Goal: Task Accomplishment & Management: Complete application form

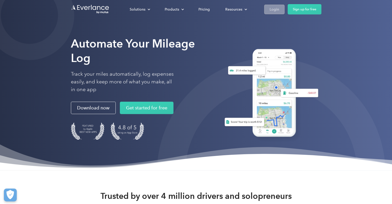
click at [276, 9] on div "Login" at bounding box center [274, 9] width 10 height 6
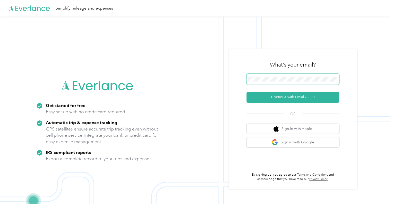
click at [268, 82] on span at bounding box center [292, 79] width 93 height 11
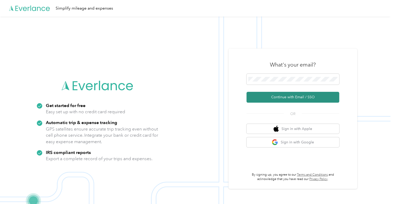
click at [274, 94] on button "Continue with Email / SSO" at bounding box center [292, 97] width 93 height 11
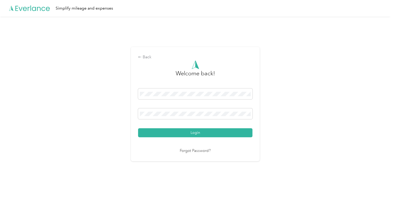
click at [138, 128] on button "Login" at bounding box center [195, 132] width 114 height 9
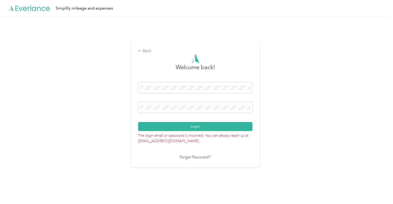
click at [138, 122] on button "Login" at bounding box center [195, 126] width 114 height 9
click at [123, 106] on div "Back Welcome back! Login The login email or password is incorrect. You can alwa…" at bounding box center [195, 105] width 390 height 179
click at [138, 122] on button "Login" at bounding box center [195, 126] width 114 height 9
click at [125, 118] on div "Back Welcome back! Login The login email or password is incorrect. You can alwa…" at bounding box center [195, 105] width 390 height 179
click at [138, 122] on button "Login" at bounding box center [195, 126] width 114 height 9
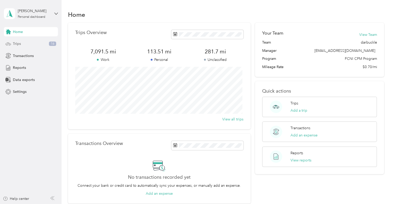
click at [32, 42] on div "Trips 16" at bounding box center [31, 43] width 54 height 9
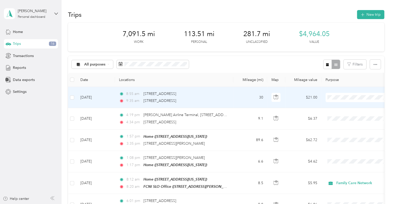
click at [236, 100] on td "30" at bounding box center [250, 97] width 34 height 21
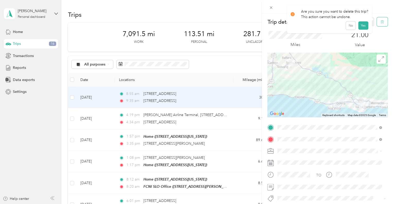
click at [381, 20] on button "button" at bounding box center [382, 21] width 11 height 9
click at [361, 30] on button "Yes" at bounding box center [363, 28] width 10 height 8
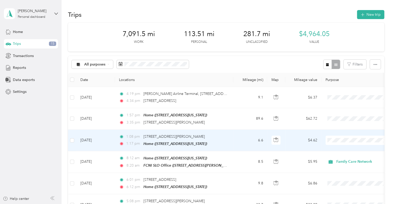
click at [237, 137] on td "6.6" at bounding box center [250, 139] width 34 height 21
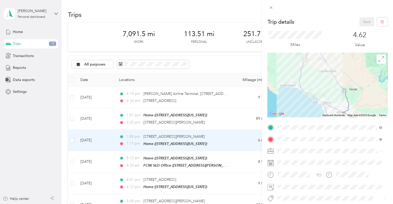
click at [85, 98] on div "Trip details Save This trip cannot be edited because it is either under review,…" at bounding box center [196, 102] width 393 height 204
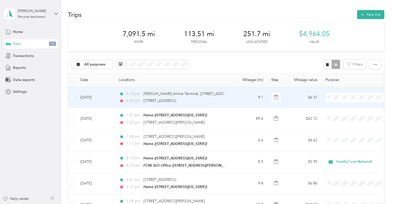
click at [246, 98] on td "9.1" at bounding box center [250, 97] width 34 height 21
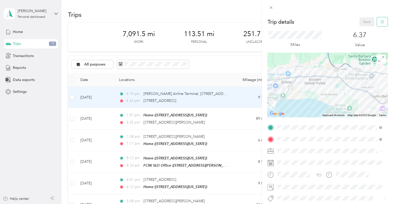
click at [380, 23] on icon "button" at bounding box center [382, 22] width 4 height 4
click at [360, 25] on button "Yes" at bounding box center [363, 28] width 10 height 8
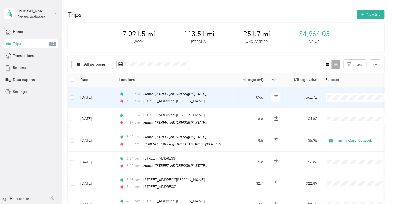
click at [241, 95] on td "89.6" at bounding box center [250, 97] width 34 height 21
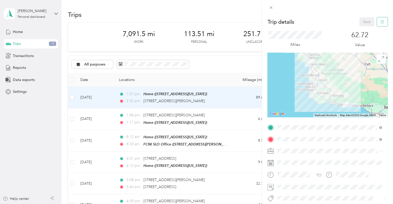
click at [380, 20] on icon "button" at bounding box center [382, 22] width 4 height 4
click at [362, 29] on button "Yes" at bounding box center [363, 28] width 10 height 8
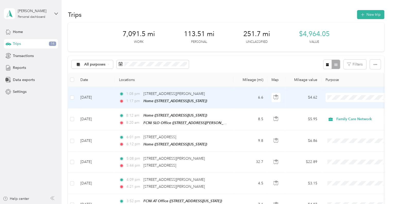
click at [246, 99] on td "6.6" at bounding box center [250, 97] width 34 height 21
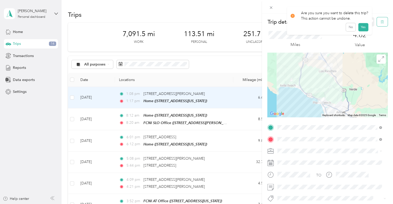
click at [381, 22] on button "button" at bounding box center [382, 21] width 11 height 9
click at [363, 24] on button "Yes" at bounding box center [363, 28] width 10 height 8
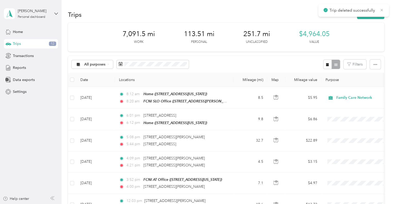
click at [381, 10] on icon at bounding box center [381, 10] width 4 height 5
click at [372, 14] on button "New trip" at bounding box center [370, 14] width 27 height 9
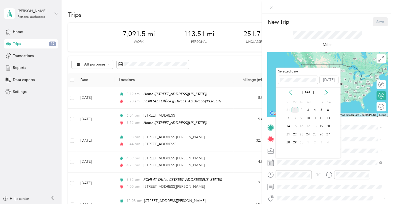
click at [292, 93] on icon at bounding box center [290, 92] width 5 height 5
click at [322, 141] on div "29" at bounding box center [321, 142] width 7 height 6
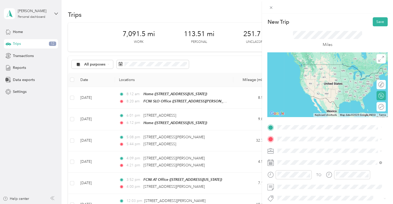
click at [309, 151] on div "TEAM FCNI SLO Office 1255 Kendall Road, 93401, San Luis Obispo, California, Uni…" at bounding box center [327, 151] width 80 height 13
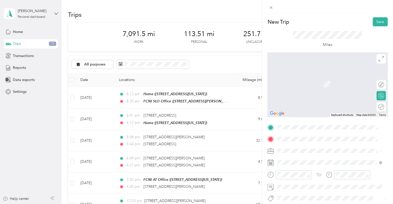
click at [294, 179] on span "1161 Bello Street, 93449, Pismo Beach, California, United States" at bounding box center [312, 181] width 51 height 4
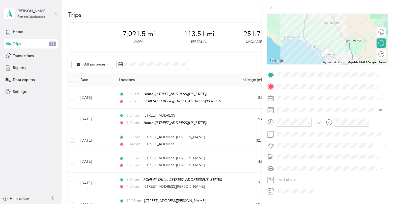
scroll to position [53, 0]
click at [285, 118] on div at bounding box center [293, 121] width 36 height 9
click at [281, 141] on div "01" at bounding box center [282, 139] width 12 height 7
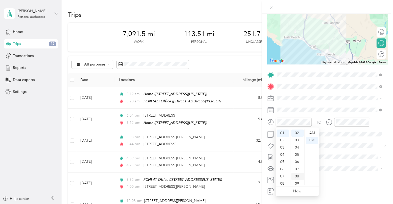
click at [299, 177] on div "08" at bounding box center [297, 175] width 12 height 7
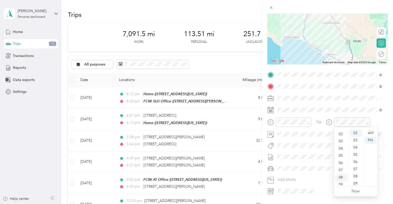
scroll to position [0, 0]
click at [342, 142] on div "01" at bounding box center [341, 139] width 12 height 7
click at [354, 175] on div "17" at bounding box center [356, 174] width 12 height 7
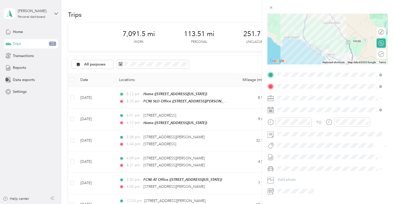
click at [285, 154] on span "Hsp" at bounding box center [286, 154] width 6 height 5
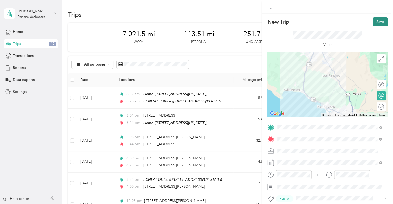
click at [372, 19] on button "Save" at bounding box center [379, 21] width 15 height 9
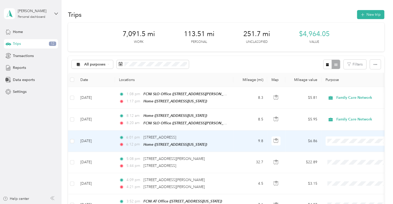
click at [240, 137] on td "9.8" at bounding box center [250, 140] width 34 height 21
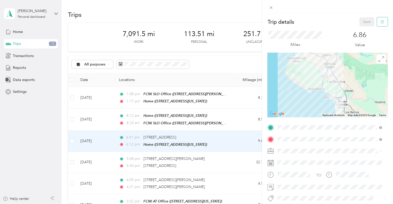
click at [380, 20] on button "button" at bounding box center [382, 21] width 11 height 9
click at [361, 28] on button "Yes" at bounding box center [363, 28] width 10 height 8
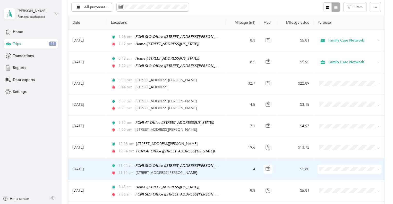
scroll to position [0, 8]
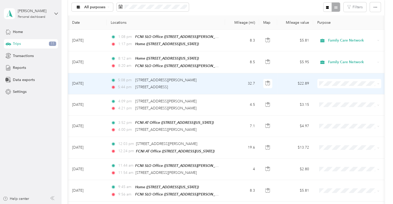
click at [239, 81] on td "32.7" at bounding box center [242, 83] width 34 height 21
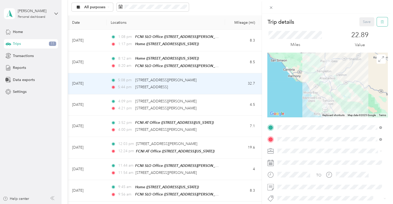
click at [380, 23] on icon "button" at bounding box center [382, 22] width 4 height 4
click at [362, 28] on button "Yes" at bounding box center [363, 28] width 10 height 8
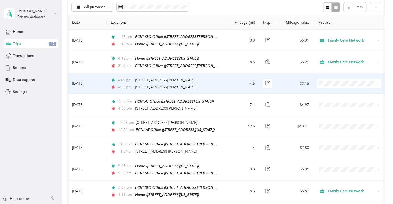
click at [236, 81] on td "4.5" at bounding box center [242, 83] width 34 height 21
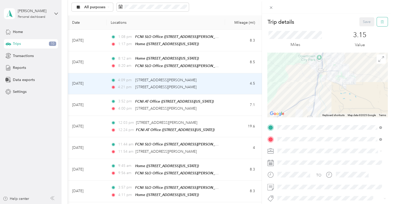
click at [380, 21] on button "button" at bounding box center [382, 21] width 11 height 9
click at [361, 24] on button "Yes" at bounding box center [363, 28] width 10 height 8
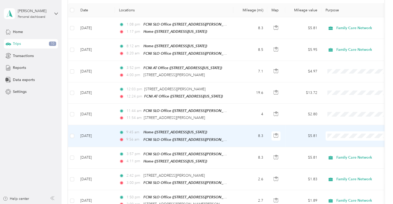
scroll to position [70, 0]
click at [248, 138] on td "8.3" at bounding box center [250, 136] width 34 height 22
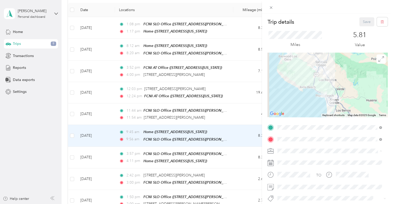
click at [285, 158] on span "Family Care Network" at bounding box center [296, 160] width 34 height 4
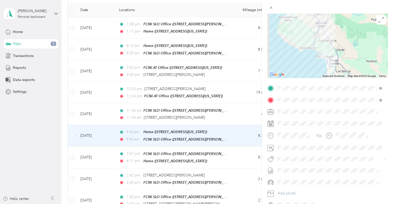
scroll to position [40, 0]
click at [286, 168] on button "Hsp" at bounding box center [285, 166] width 13 height 6
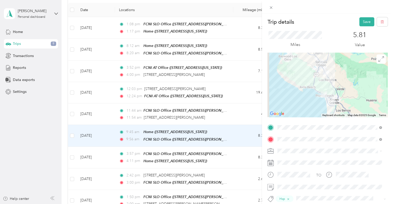
click at [360, 17] on div "Trip details Save This trip cannot be edited because it is either under review,…" at bounding box center [327, 116] width 131 height 204
click at [361, 21] on button "Save" at bounding box center [366, 21] width 15 height 9
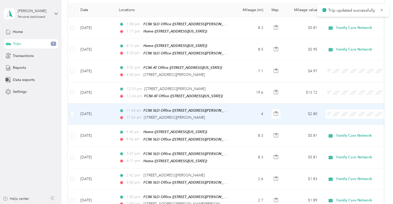
click at [242, 110] on td "4" at bounding box center [250, 113] width 34 height 21
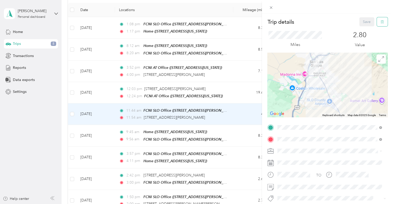
click at [380, 22] on button "button" at bounding box center [382, 21] width 11 height 9
click at [360, 28] on button "Yes" at bounding box center [363, 28] width 10 height 8
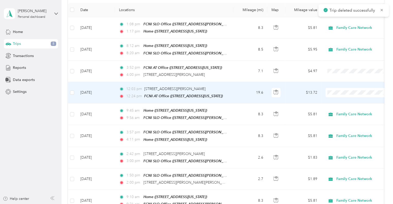
click at [239, 92] on td "19.6" at bounding box center [250, 92] width 34 height 21
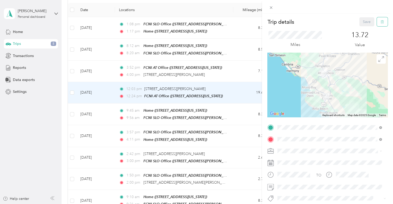
click at [380, 21] on icon "button" at bounding box center [382, 22] width 4 height 4
click at [360, 29] on button "Yes" at bounding box center [363, 28] width 10 height 8
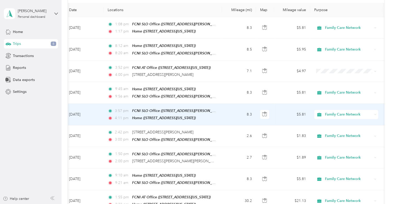
scroll to position [0, 20]
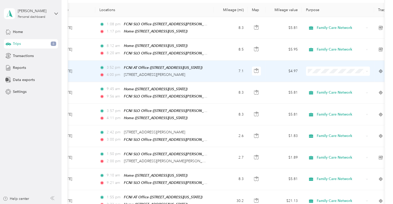
click at [216, 69] on td "7.1" at bounding box center [231, 70] width 34 height 21
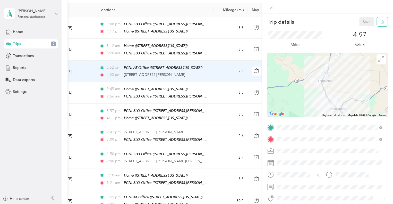
click at [381, 21] on button "button" at bounding box center [382, 21] width 11 height 9
click at [362, 28] on button "Yes" at bounding box center [363, 28] width 10 height 8
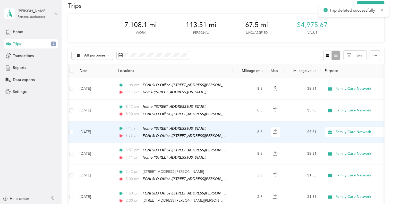
scroll to position [8, 0]
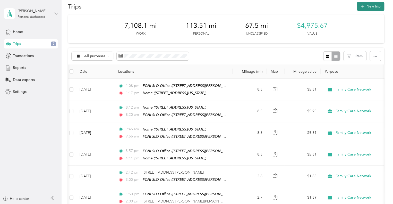
click at [372, 5] on button "New trip" at bounding box center [370, 6] width 27 height 9
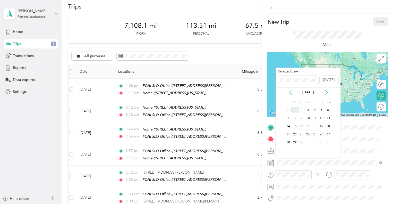
click at [291, 93] on icon at bounding box center [290, 92] width 5 height 5
click at [309, 141] on div "27" at bounding box center [308, 142] width 7 height 6
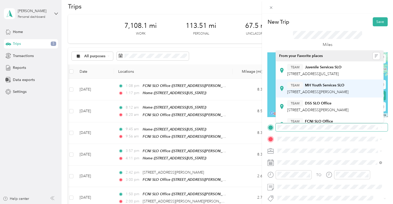
scroll to position [16, 0]
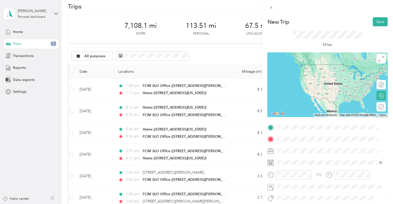
click at [319, 115] on span "1255 Kendall Road, 93401, San Luis Obispo, California, United States" at bounding box center [327, 117] width 80 height 4
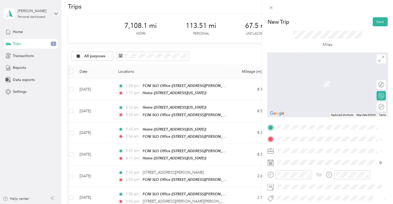
click at [314, 118] on div "TEAM FCNI SLO Office 1255 Kendall Road, 93401, San Luis Obispo, California, Uni…" at bounding box center [329, 124] width 101 height 14
click at [316, 87] on span "4450 El Camino Real, 93422, Atascadero, California, United States" at bounding box center [312, 85] width 51 height 4
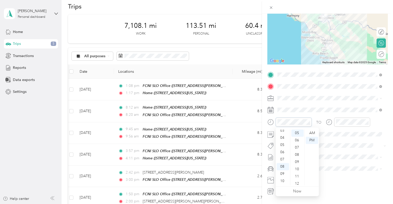
scroll to position [31, 0]
click at [282, 178] on div "11" at bounding box center [282, 181] width 12 height 7
click at [298, 135] on div "30" at bounding box center [297, 136] width 12 height 7
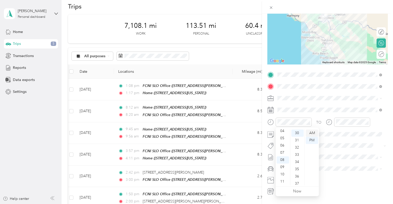
click at [316, 132] on div "AM" at bounding box center [312, 132] width 12 height 7
click at [281, 181] on div "11" at bounding box center [282, 181] width 12 height 7
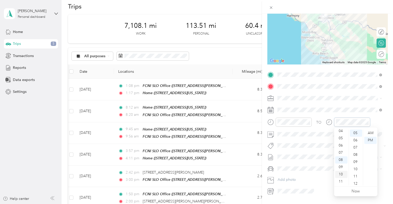
scroll to position [0, 0]
click at [339, 132] on div "12" at bounding box center [341, 132] width 12 height 7
click at [354, 131] on div "00" at bounding box center [356, 132] width 12 height 7
click at [370, 140] on div "PM" at bounding box center [370, 139] width 12 height 7
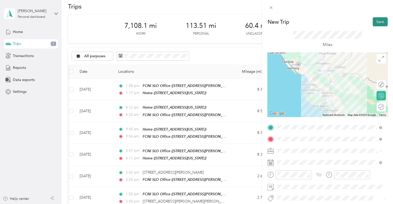
drag, startPoint x: 375, startPoint y: 22, endPoint x: 378, endPoint y: 22, distance: 3.1
click at [378, 22] on button "Save" at bounding box center [379, 21] width 15 height 9
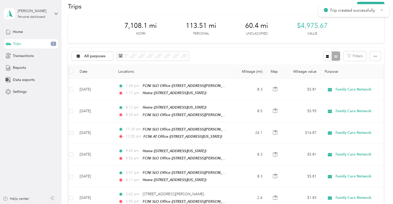
click at [379, 11] on icon at bounding box center [381, 10] width 4 height 5
click at [366, 8] on button "New trip" at bounding box center [370, 6] width 27 height 9
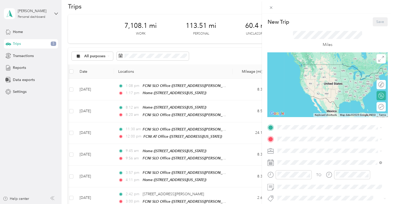
click at [315, 72] on span "4450 El Camino Real, 93422, Atascadero, California, United States" at bounding box center [312, 74] width 51 height 4
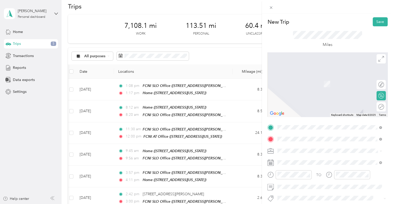
click at [324, 79] on span "1497 Creston Road Paso Robles, California 93446, United States" at bounding box center [327, 76] width 80 height 5
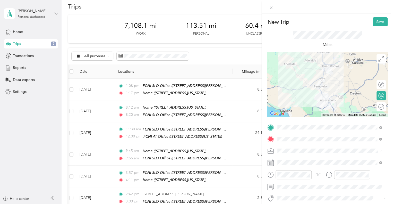
click at [291, 158] on span "Family Care Network" at bounding box center [296, 159] width 34 height 4
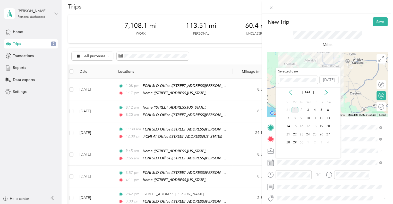
click at [289, 92] on icon at bounding box center [290, 92] width 3 height 5
click at [310, 141] on div "27" at bounding box center [308, 142] width 7 height 6
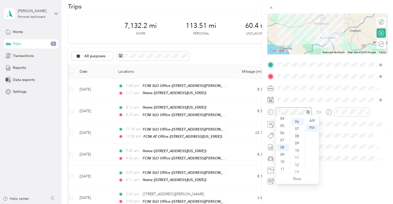
scroll to position [43, 0]
click at [281, 120] on div "04" at bounding box center [282, 121] width 12 height 7
click at [298, 119] on div "00" at bounding box center [297, 120] width 12 height 7
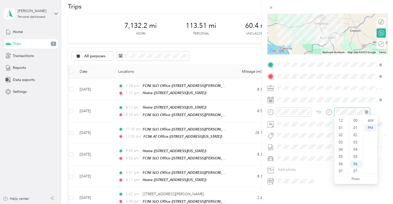
scroll to position [31, 0]
click at [340, 118] on div "04" at bounding box center [341, 118] width 12 height 7
click at [356, 142] on div "30" at bounding box center [356, 140] width 12 height 7
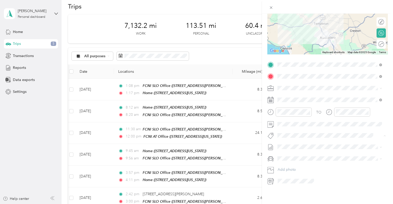
click at [286, 141] on span "Hsp" at bounding box center [286, 142] width 6 height 5
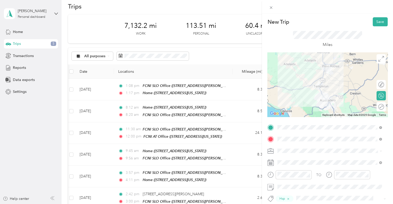
scroll to position [0, 0]
click at [374, 22] on button "Save" at bounding box center [379, 21] width 15 height 9
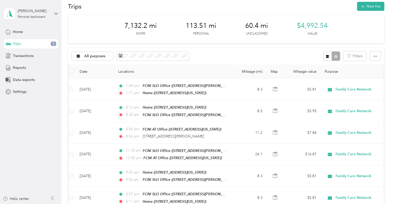
click at [380, 10] on icon at bounding box center [381, 10] width 4 height 5
click at [368, 5] on button "New trip" at bounding box center [370, 6] width 27 height 9
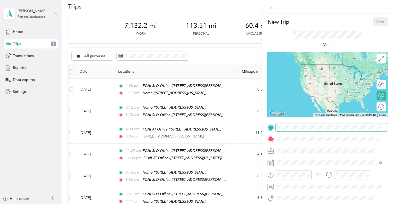
click at [291, 129] on span at bounding box center [331, 127] width 112 height 8
click at [313, 67] on span "1497 Creston Road Paso Robles, California 93446, United States" at bounding box center [327, 64] width 80 height 5
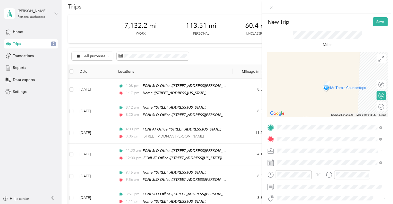
click at [303, 97] on div "Home 1161 Bello Street, 93449, Pismo Beach, California, United States" at bounding box center [312, 97] width 51 height 11
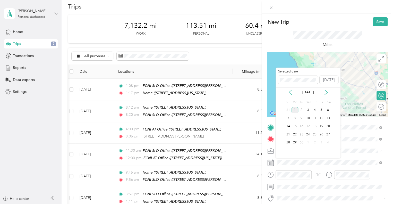
click at [291, 92] on icon at bounding box center [290, 92] width 5 height 5
click at [309, 143] on div "27" at bounding box center [308, 142] width 7 height 6
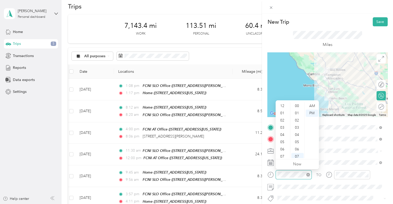
scroll to position [31, 0]
click at [282, 109] on div "05" at bounding box center [282, 110] width 12 height 7
click at [298, 126] on div "25" at bounding box center [297, 126] width 12 height 7
click at [311, 111] on div "PM" at bounding box center [312, 112] width 12 height 7
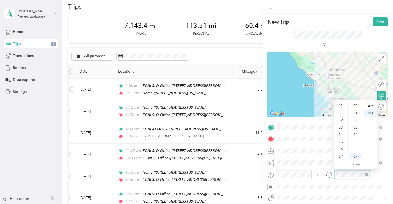
scroll to position [31, 0]
click at [342, 116] on div "06" at bounding box center [341, 118] width 12 height 7
click at [372, 113] on div "PM" at bounding box center [370, 112] width 12 height 7
click at [356, 106] on div "00" at bounding box center [356, 105] width 12 height 7
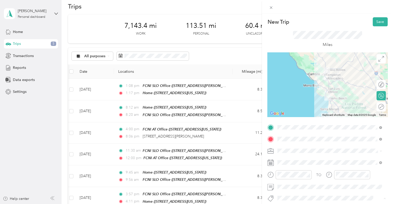
click at [283, 188] on span "Hsp" at bounding box center [286, 188] width 6 height 5
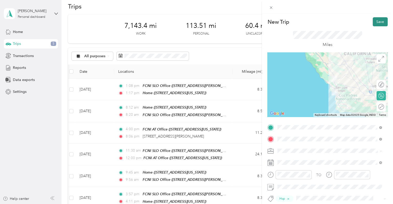
click at [374, 24] on button "Save" at bounding box center [379, 21] width 15 height 9
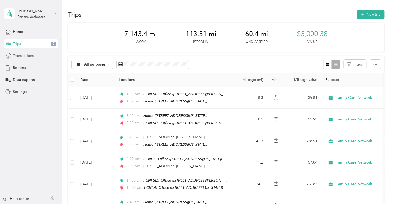
click at [29, 56] on span "Transactions" at bounding box center [23, 55] width 21 height 5
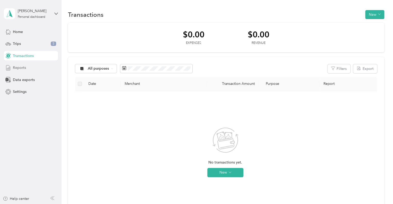
click at [44, 64] on div "Reports" at bounding box center [31, 67] width 54 height 9
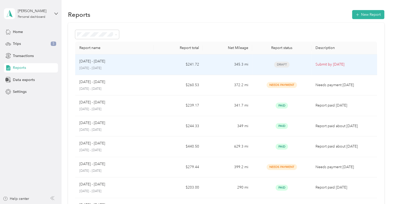
click at [138, 56] on td "Aug 18 - 31, 2025 August 18 - 31, 2025" at bounding box center [114, 64] width 79 height 21
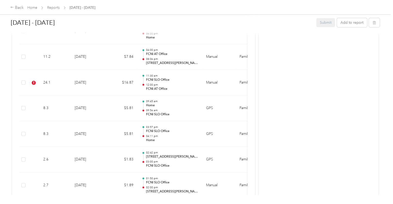
scroll to position [228, 0]
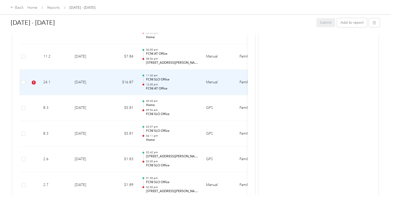
click at [56, 79] on td "24.1" at bounding box center [54, 83] width 31 height 26
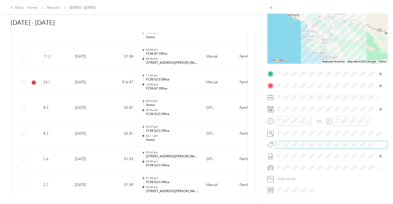
scroll to position [55, 0]
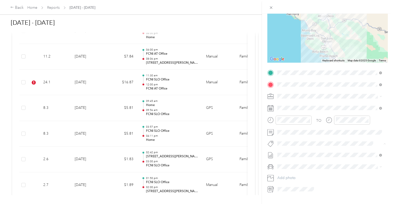
click at [286, 151] on span "Hsp" at bounding box center [286, 152] width 6 height 5
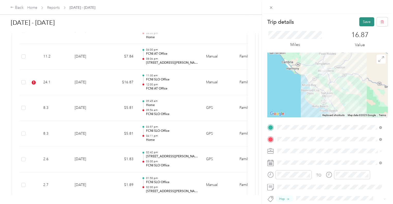
click at [363, 21] on button "Save" at bounding box center [366, 21] width 15 height 9
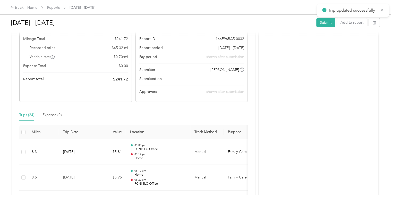
scroll to position [40, 0]
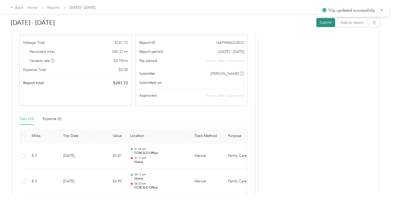
click at [324, 25] on button "Submit" at bounding box center [325, 22] width 19 height 9
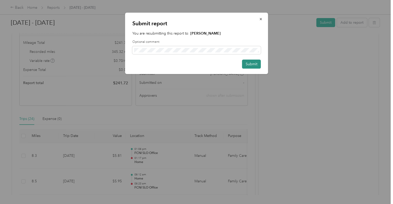
click at [250, 60] on button "Submit" at bounding box center [251, 63] width 19 height 9
